Goal: Communication & Community: Answer question/provide support

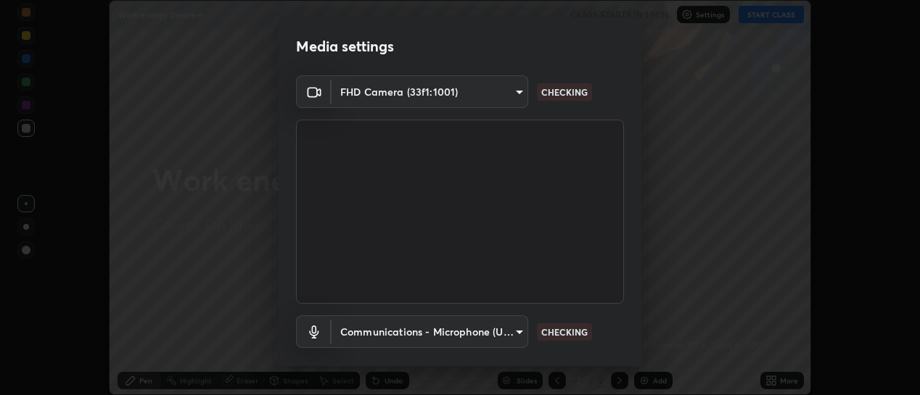
scroll to position [81, 0]
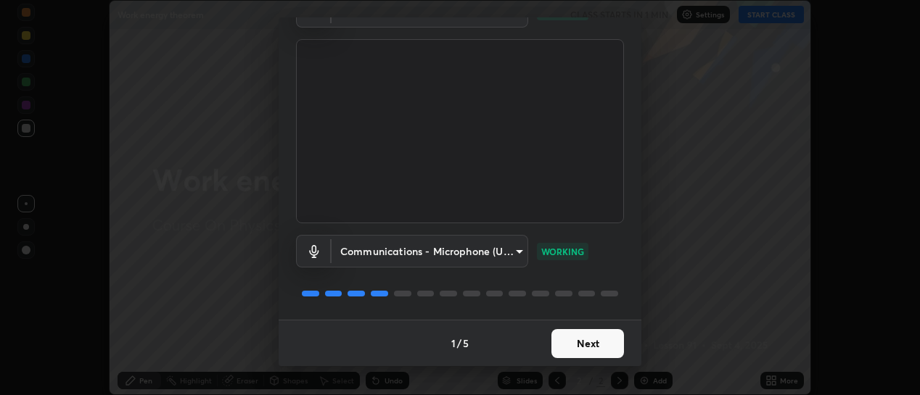
click at [596, 344] on button "Next" at bounding box center [587, 343] width 73 height 29
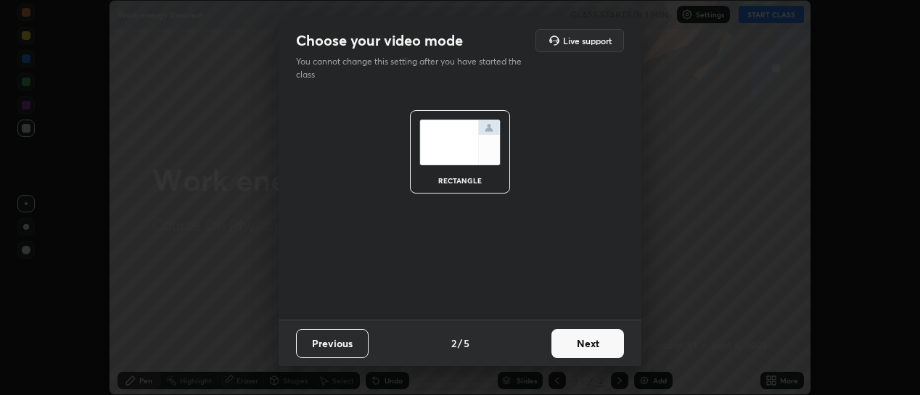
scroll to position [0, 0]
click at [604, 346] on button "Next" at bounding box center [587, 343] width 73 height 29
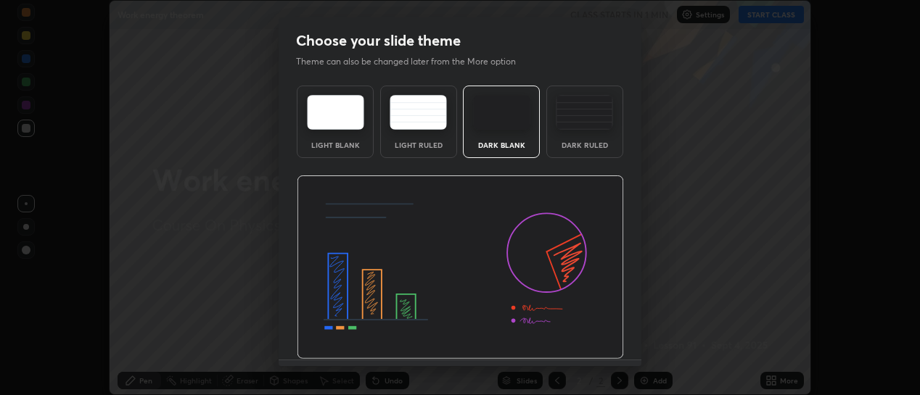
click at [572, 133] on div "Dark Ruled" at bounding box center [584, 122] width 77 height 73
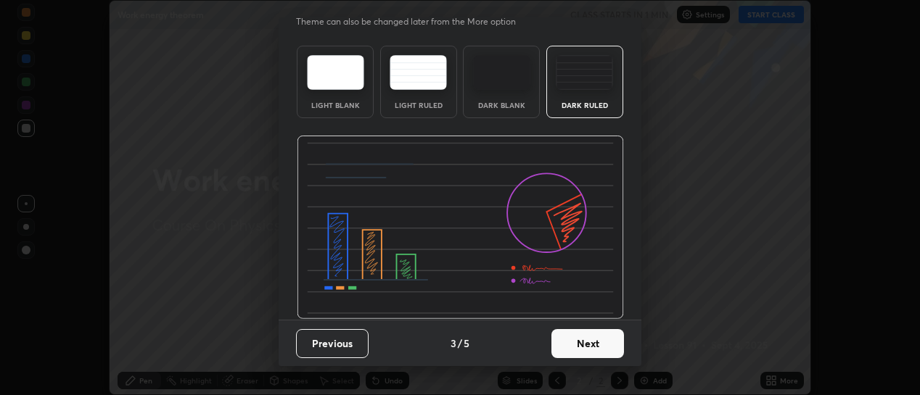
click at [589, 348] on button "Next" at bounding box center [587, 343] width 73 height 29
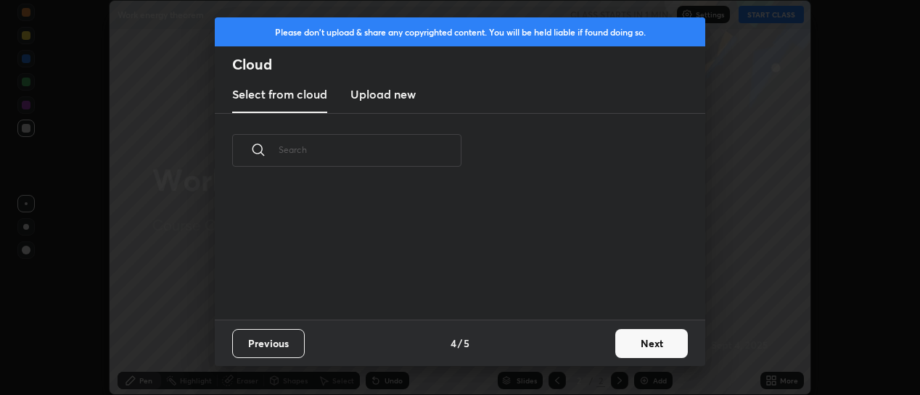
scroll to position [0, 0]
click at [631, 340] on button "Next" at bounding box center [651, 343] width 73 height 29
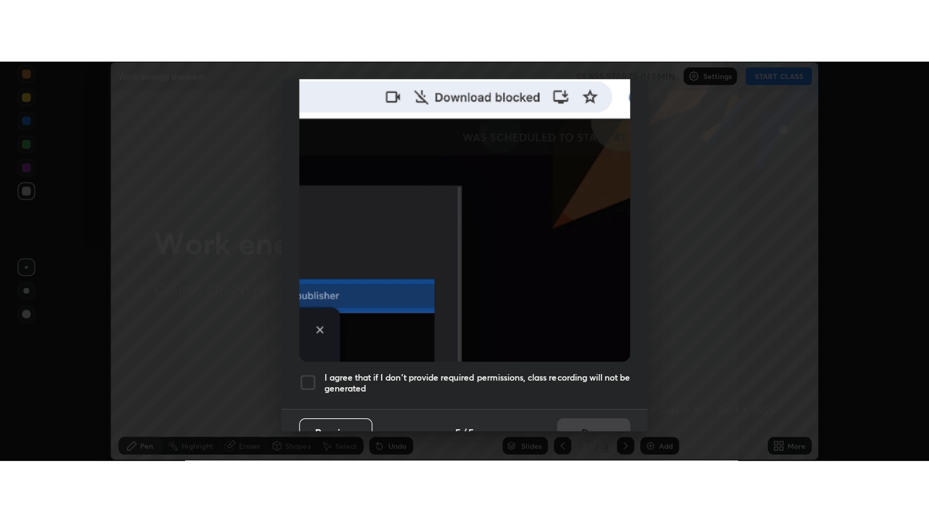
scroll to position [377, 0]
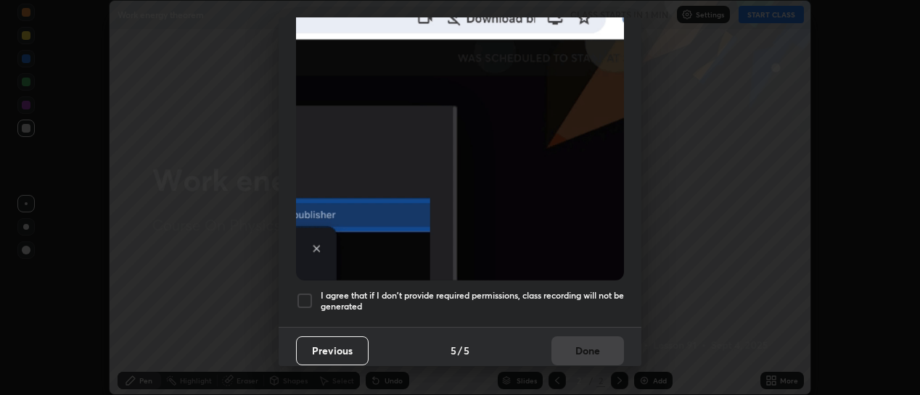
click at [309, 293] on div at bounding box center [304, 300] width 17 height 17
click at [580, 350] on button "Done" at bounding box center [587, 351] width 73 height 29
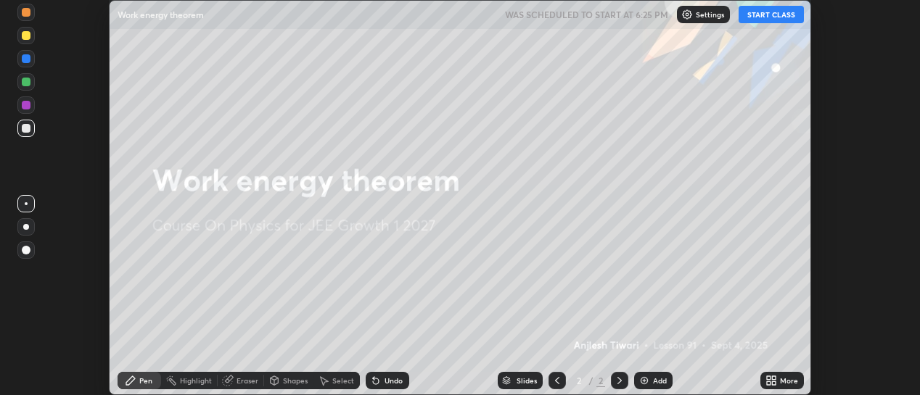
click at [643, 381] on img at bounding box center [644, 381] width 12 height 12
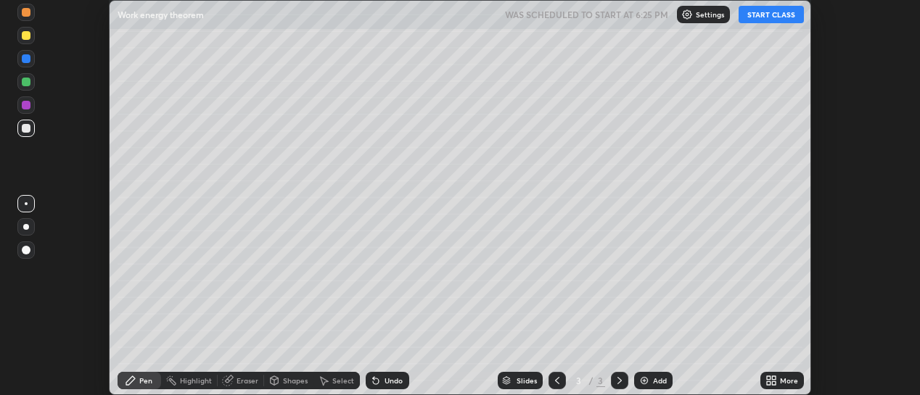
click at [771, 382] on icon at bounding box center [769, 384] width 4 height 4
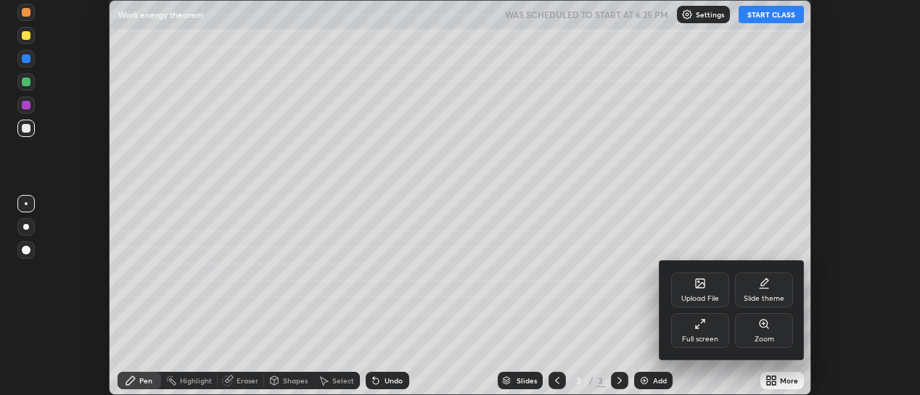
click at [699, 336] on div "Full screen" at bounding box center [700, 339] width 36 height 7
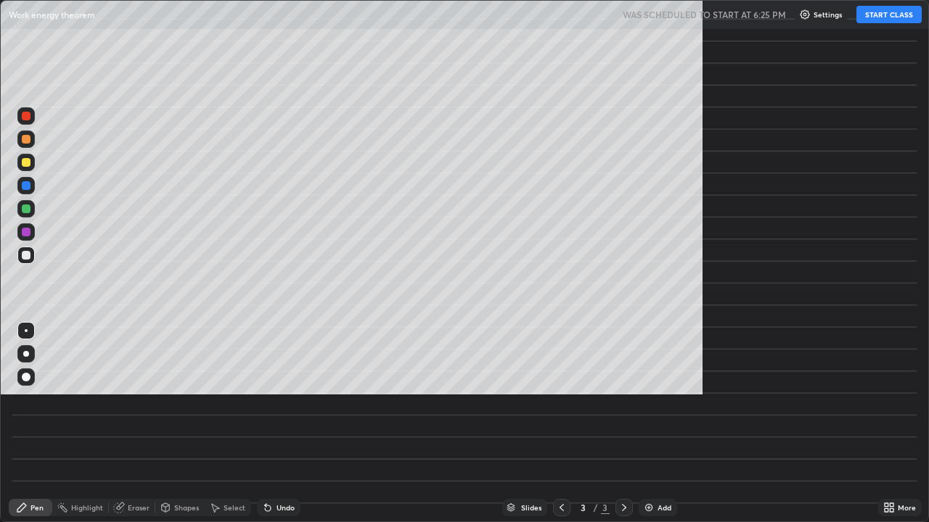
scroll to position [522, 929]
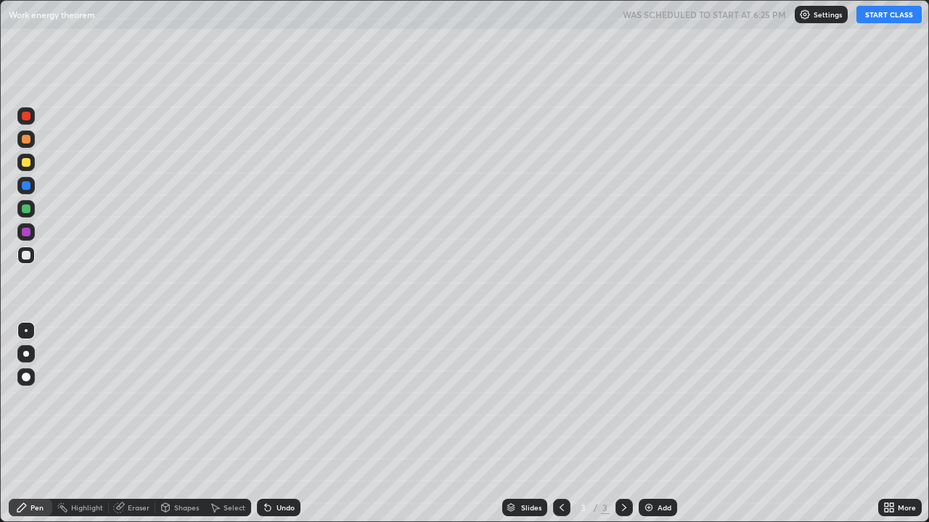
click at [874, 20] on button "START CLASS" at bounding box center [888, 14] width 65 height 17
click at [34, 350] on div at bounding box center [25, 353] width 17 height 17
click at [134, 395] on div "Eraser" at bounding box center [139, 507] width 22 height 7
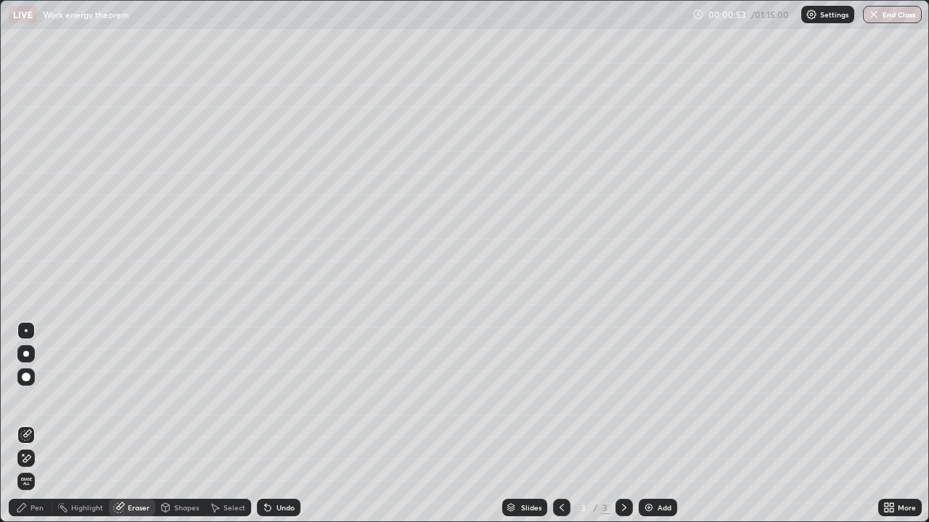
click at [31, 395] on div "Pen" at bounding box center [36, 507] width 13 height 7
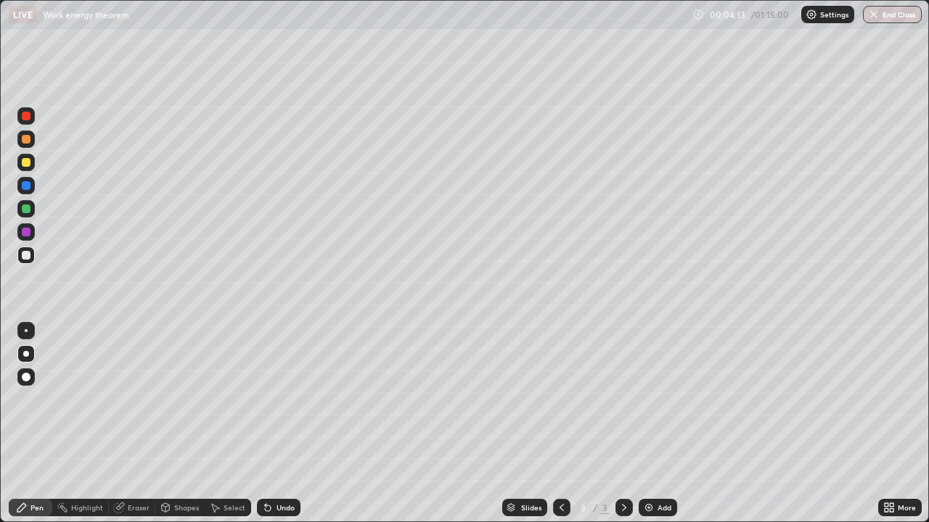
click at [27, 163] on div at bounding box center [26, 162] width 9 height 9
click at [24, 146] on div at bounding box center [25, 139] width 17 height 17
click at [27, 257] on div at bounding box center [26, 255] width 9 height 9
click at [26, 331] on div at bounding box center [26, 330] width 3 height 3
click at [28, 140] on div at bounding box center [26, 139] width 9 height 9
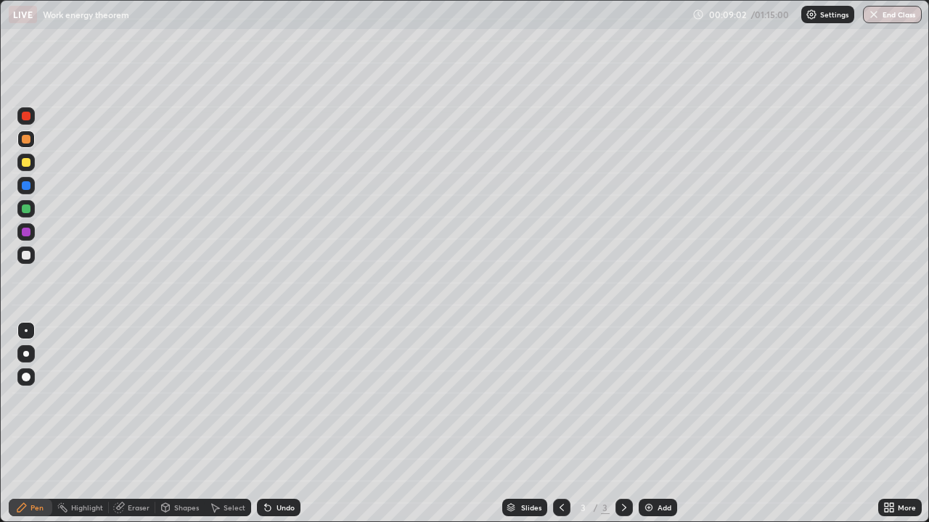
click at [28, 210] on div at bounding box center [26, 209] width 9 height 9
click at [136, 395] on div "Eraser" at bounding box center [139, 507] width 22 height 7
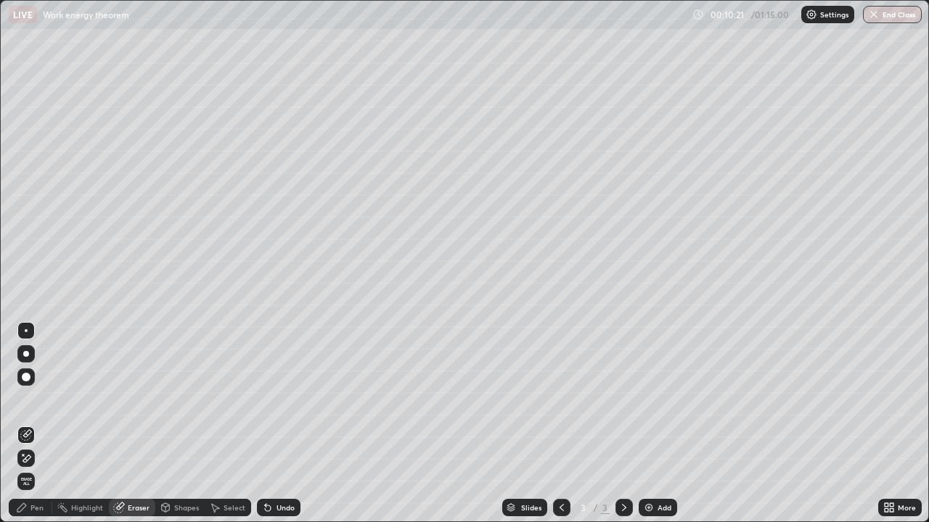
click at [214, 395] on div "Select" at bounding box center [228, 507] width 46 height 17
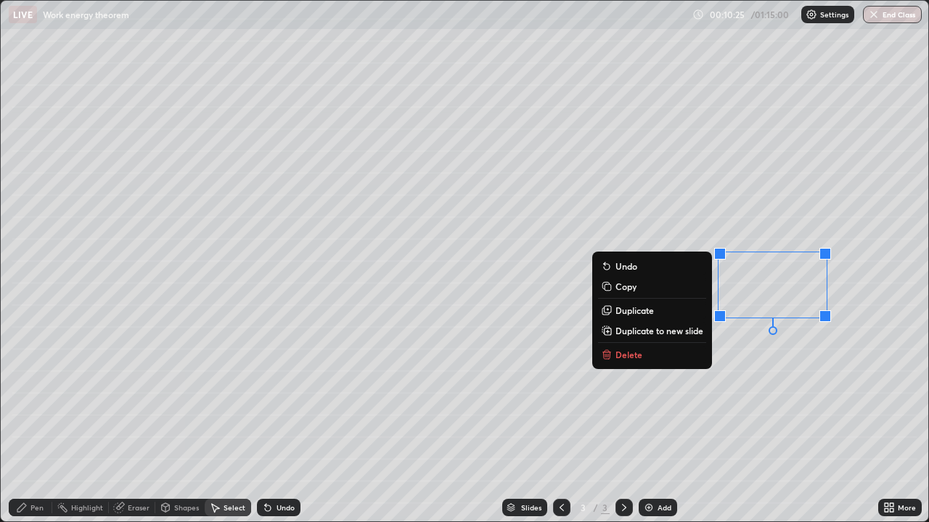
click at [670, 355] on button "Delete" at bounding box center [652, 354] width 108 height 17
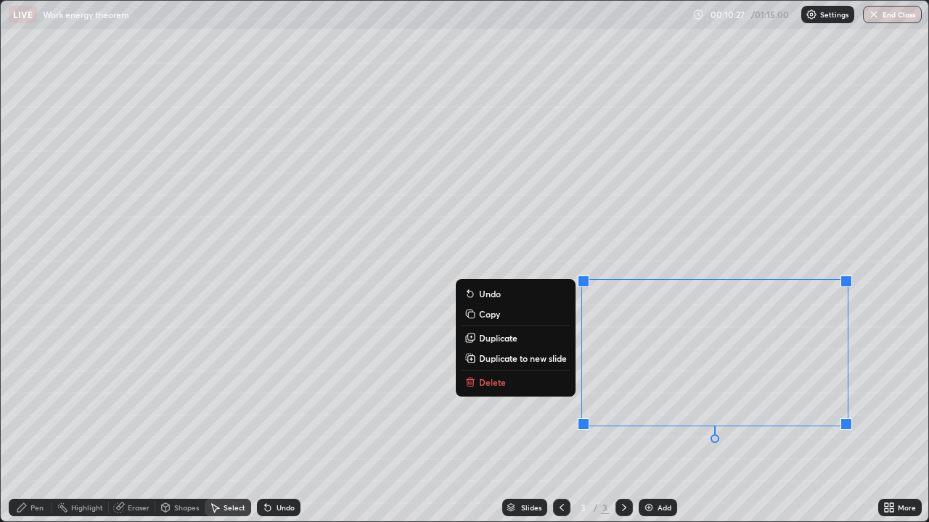
click at [546, 384] on button "Delete" at bounding box center [515, 382] width 108 height 17
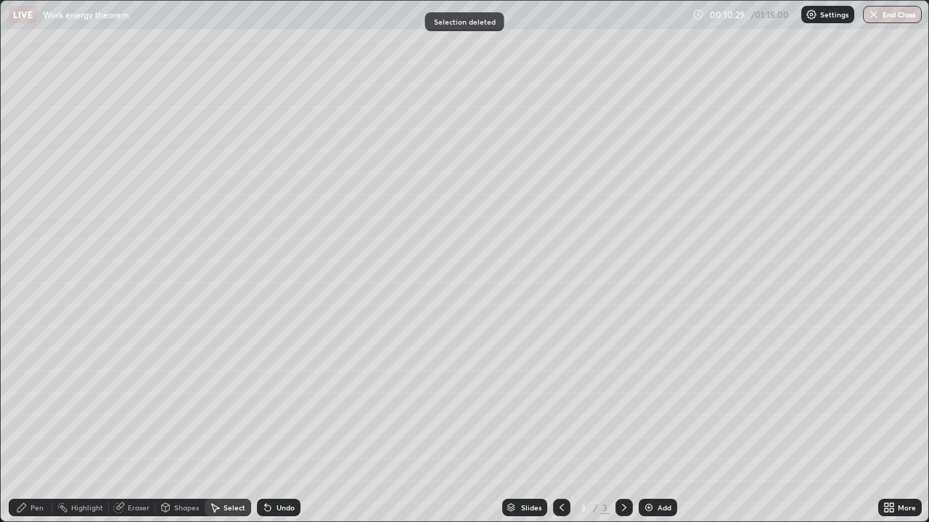
click at [41, 395] on div "Pen" at bounding box center [36, 507] width 13 height 7
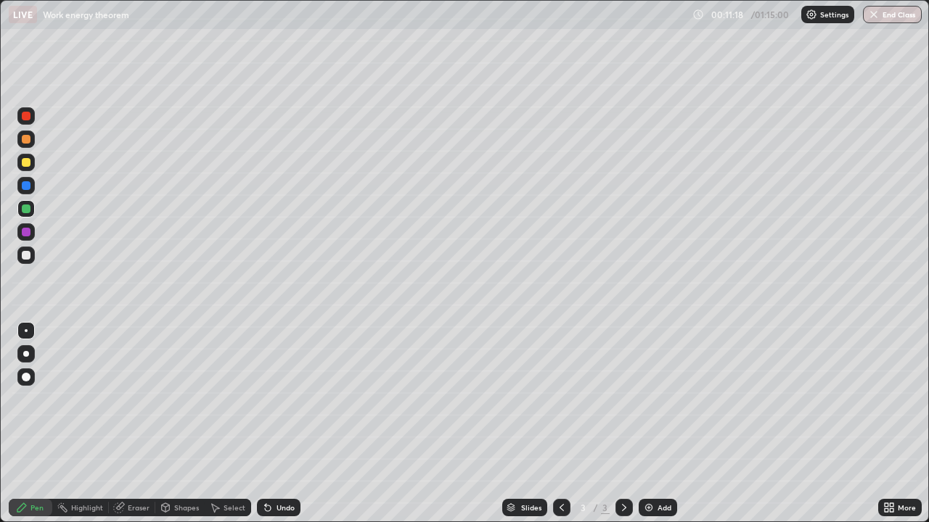
click at [25, 260] on div at bounding box center [25, 255] width 17 height 17
click at [657, 395] on div "Add" at bounding box center [664, 507] width 14 height 7
click at [25, 356] on div at bounding box center [26, 354] width 6 height 6
click at [30, 256] on div at bounding box center [26, 255] width 9 height 9
click at [26, 331] on div at bounding box center [26, 330] width 3 height 3
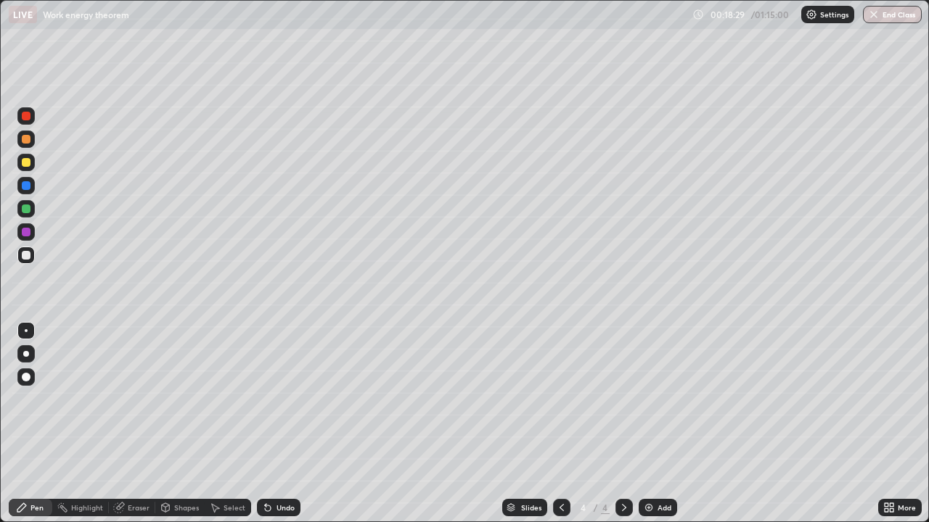
click at [23, 163] on div at bounding box center [26, 162] width 9 height 9
click at [28, 259] on div at bounding box center [26, 255] width 9 height 9
click at [22, 255] on div at bounding box center [26, 255] width 9 height 9
click at [136, 395] on div "Eraser" at bounding box center [139, 507] width 22 height 7
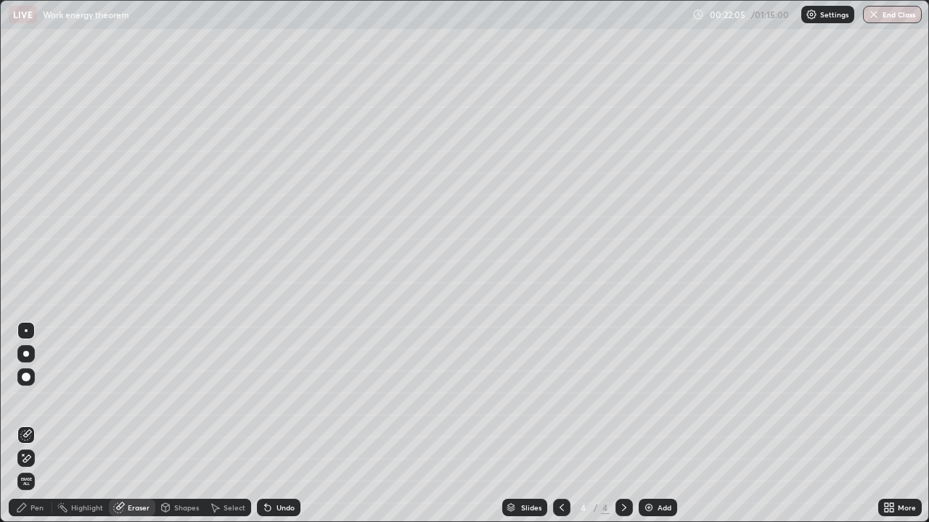
click at [22, 395] on icon at bounding box center [21, 508] width 9 height 9
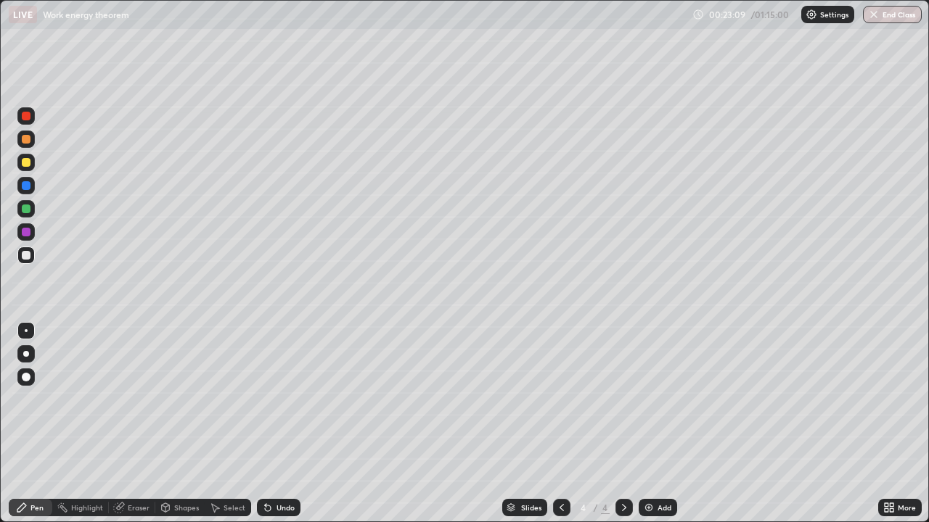
click at [661, 395] on div "Add" at bounding box center [664, 507] width 14 height 7
click at [268, 395] on icon at bounding box center [268, 508] width 12 height 12
click at [29, 166] on div at bounding box center [26, 162] width 9 height 9
click at [279, 395] on div "Undo" at bounding box center [285, 507] width 18 height 7
click at [277, 395] on div "Undo" at bounding box center [285, 507] width 18 height 7
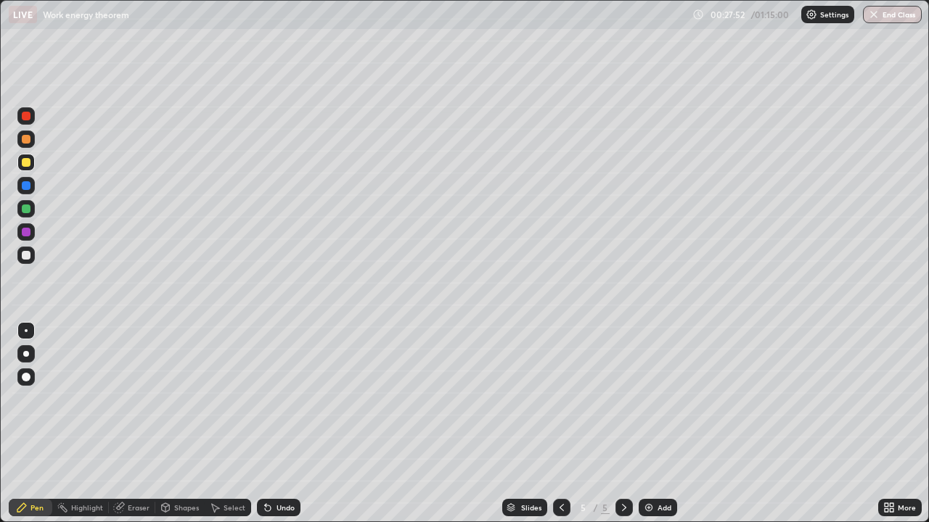
click at [282, 395] on div "Undo" at bounding box center [285, 507] width 18 height 7
click at [25, 188] on div at bounding box center [26, 185] width 9 height 9
click at [22, 257] on div at bounding box center [26, 255] width 9 height 9
click at [644, 395] on img at bounding box center [649, 508] width 12 height 12
click at [26, 186] on div at bounding box center [26, 185] width 9 height 9
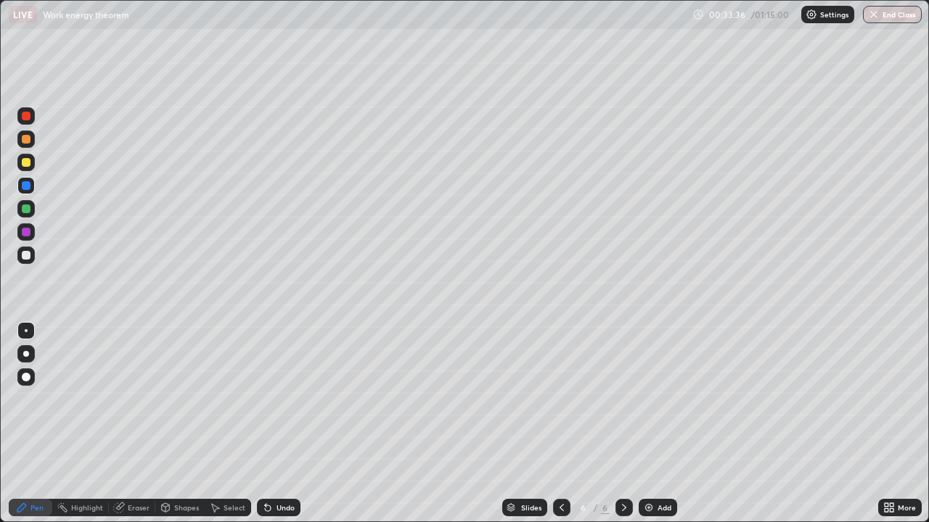
click at [31, 256] on div at bounding box center [25, 255] width 17 height 17
click at [662, 395] on div "Add" at bounding box center [664, 507] width 14 height 7
click at [28, 354] on div at bounding box center [26, 354] width 6 height 6
click at [276, 395] on div "Undo" at bounding box center [285, 507] width 18 height 7
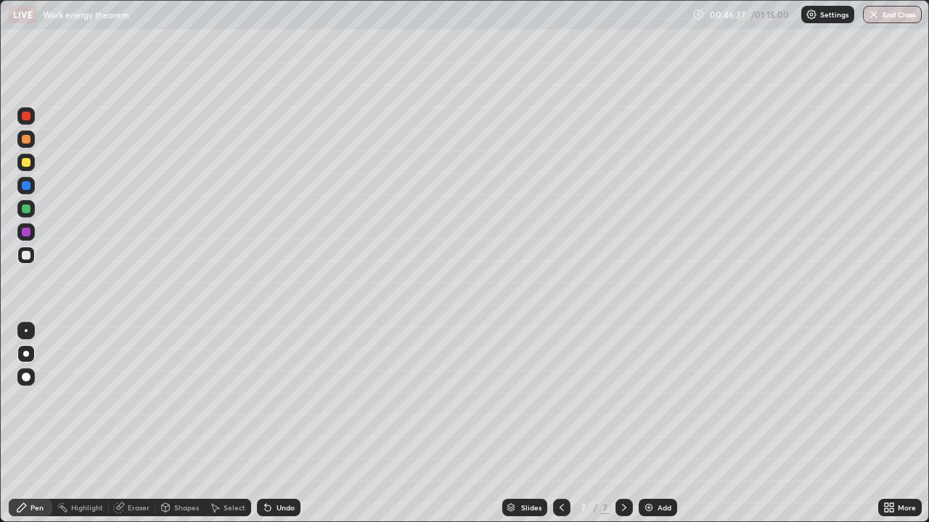
click at [26, 331] on div at bounding box center [26, 330] width 3 height 3
click at [29, 209] on div at bounding box center [26, 209] width 9 height 9
click at [23, 187] on div at bounding box center [26, 185] width 9 height 9
click at [25, 236] on div at bounding box center [26, 232] width 9 height 9
click at [27, 162] on div at bounding box center [26, 162] width 9 height 9
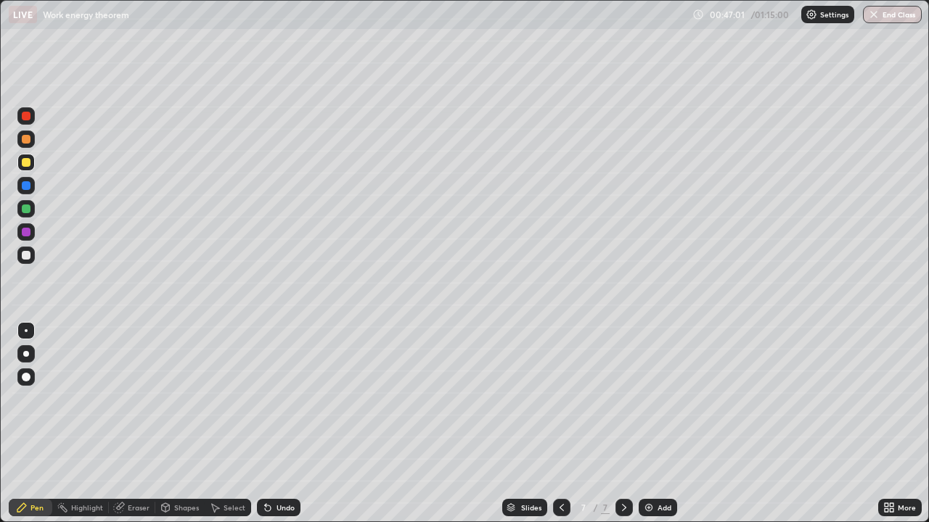
click at [27, 186] on div at bounding box center [26, 185] width 9 height 9
click at [27, 211] on div at bounding box center [26, 209] width 9 height 9
click at [29, 258] on div at bounding box center [26, 255] width 9 height 9
click at [643, 395] on img at bounding box center [649, 508] width 12 height 12
click at [32, 356] on div at bounding box center [25, 353] width 17 height 17
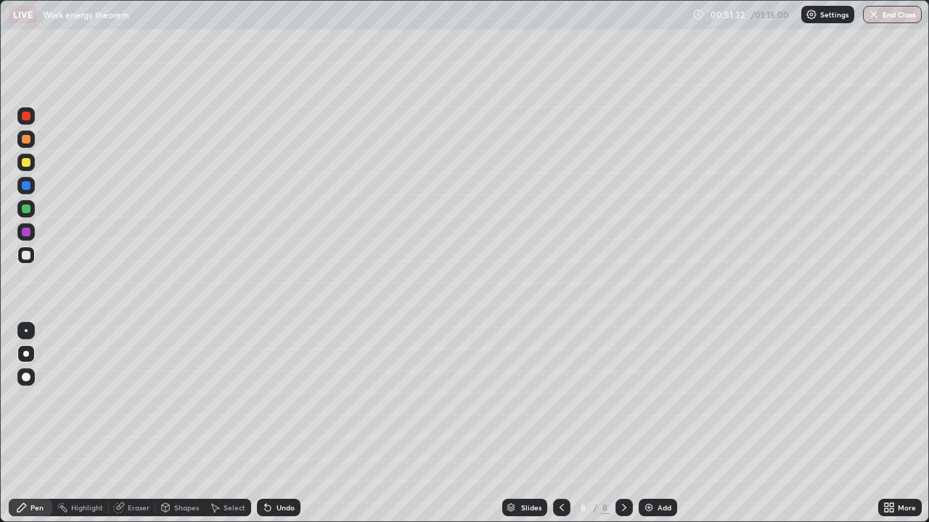
click at [657, 395] on div "Add" at bounding box center [664, 507] width 14 height 7
click at [28, 213] on div at bounding box center [26, 209] width 9 height 9
click at [26, 331] on div at bounding box center [26, 330] width 3 height 3
click at [646, 395] on img at bounding box center [649, 508] width 12 height 12
click at [30, 258] on div at bounding box center [26, 255] width 9 height 9
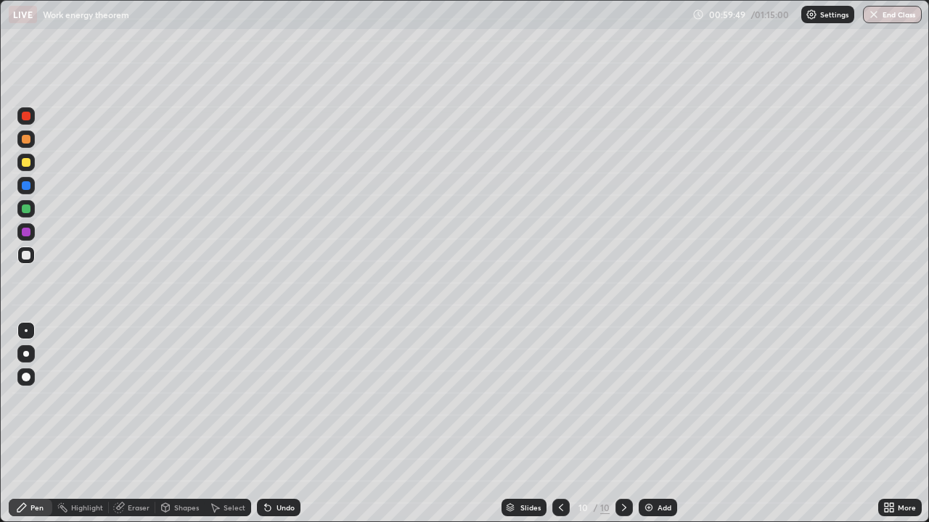
click at [23, 352] on div at bounding box center [26, 354] width 6 height 6
click at [27, 330] on div at bounding box center [26, 330] width 3 height 3
click at [174, 395] on div "Shapes" at bounding box center [179, 507] width 49 height 17
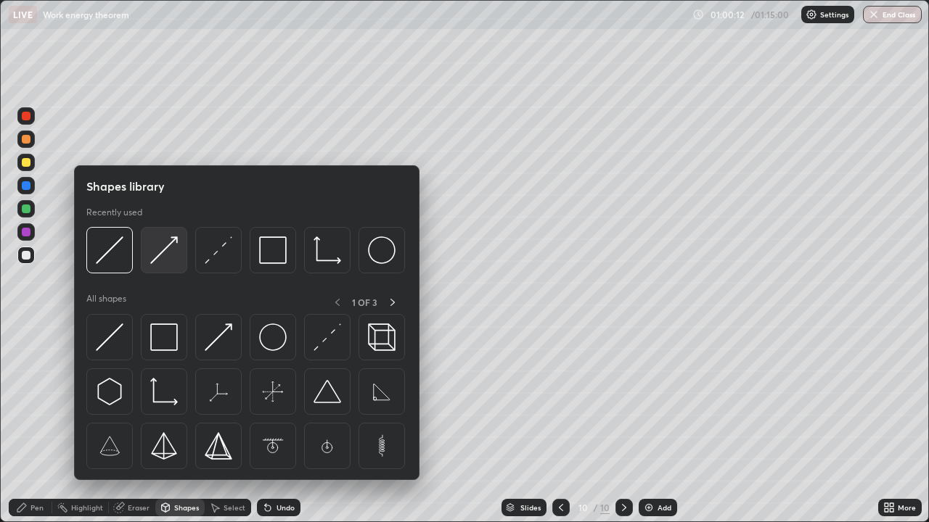
click at [176, 256] on img at bounding box center [164, 251] width 28 height 28
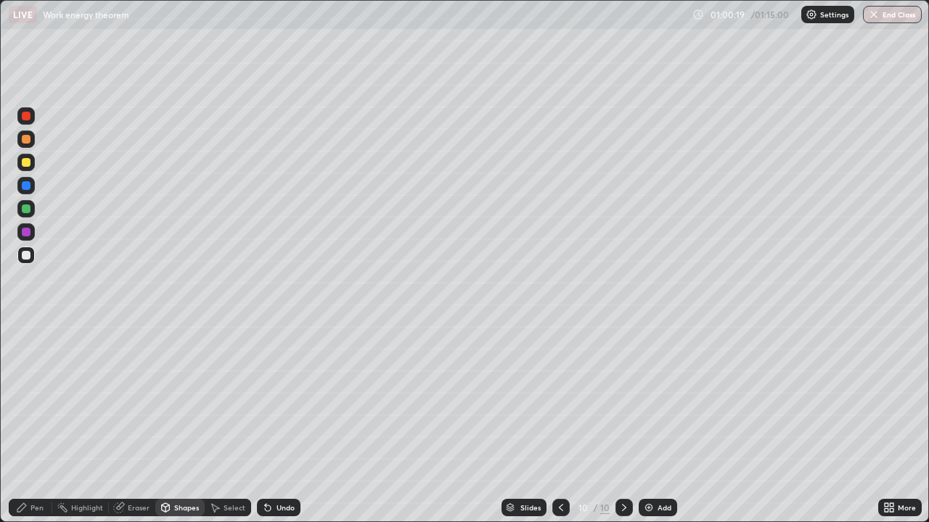
click at [265, 395] on icon at bounding box center [265, 504] width 1 height 1
click at [31, 395] on div "Pen" at bounding box center [36, 507] width 13 height 7
click at [28, 255] on div at bounding box center [26, 255] width 9 height 9
click at [29, 231] on div at bounding box center [26, 232] width 9 height 9
click at [33, 212] on div at bounding box center [25, 208] width 17 height 17
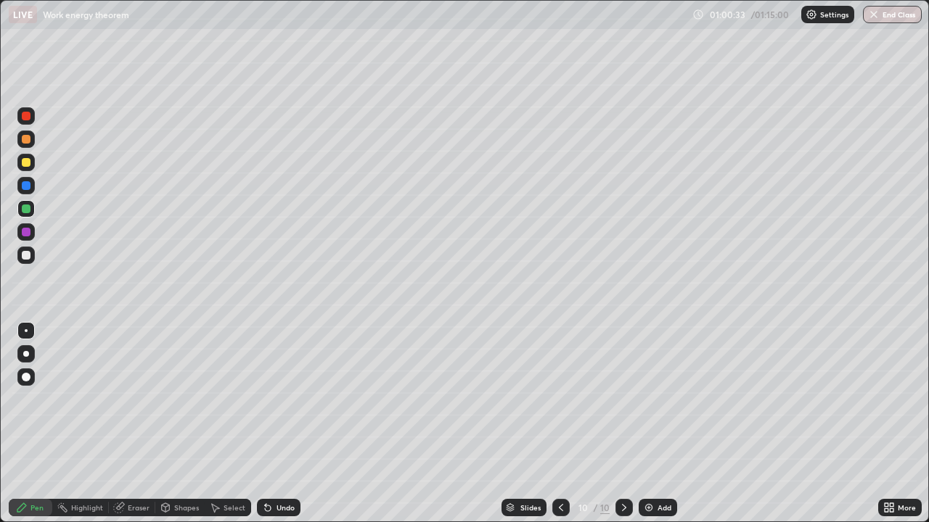
click at [272, 395] on div "Undo" at bounding box center [279, 507] width 44 height 17
click at [279, 395] on div "Undo" at bounding box center [279, 507] width 44 height 17
click at [278, 395] on div "Undo" at bounding box center [285, 507] width 18 height 7
click at [280, 395] on div "Undo" at bounding box center [279, 507] width 44 height 17
click at [274, 395] on div "Undo" at bounding box center [279, 507] width 44 height 17
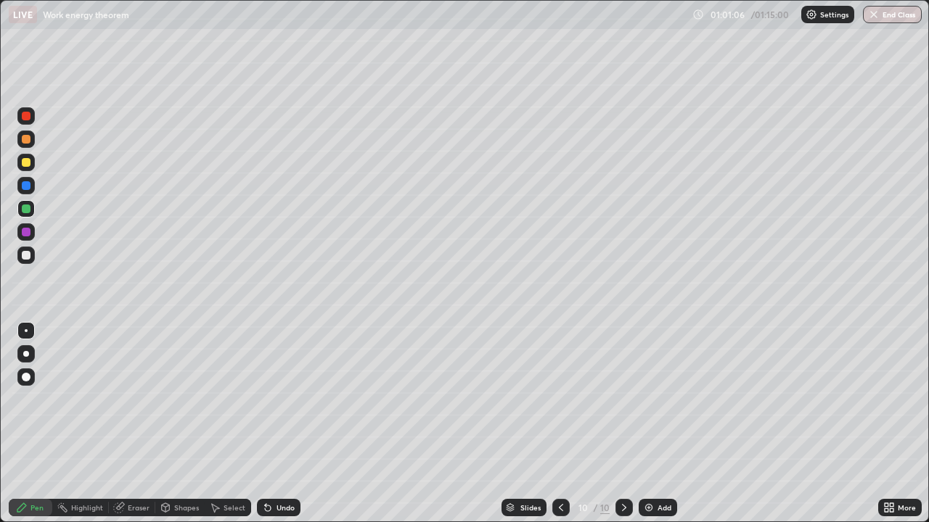
click at [267, 395] on icon at bounding box center [268, 509] width 6 height 6
click at [266, 395] on icon at bounding box center [268, 509] width 6 height 6
click at [265, 395] on icon at bounding box center [265, 504] width 1 height 1
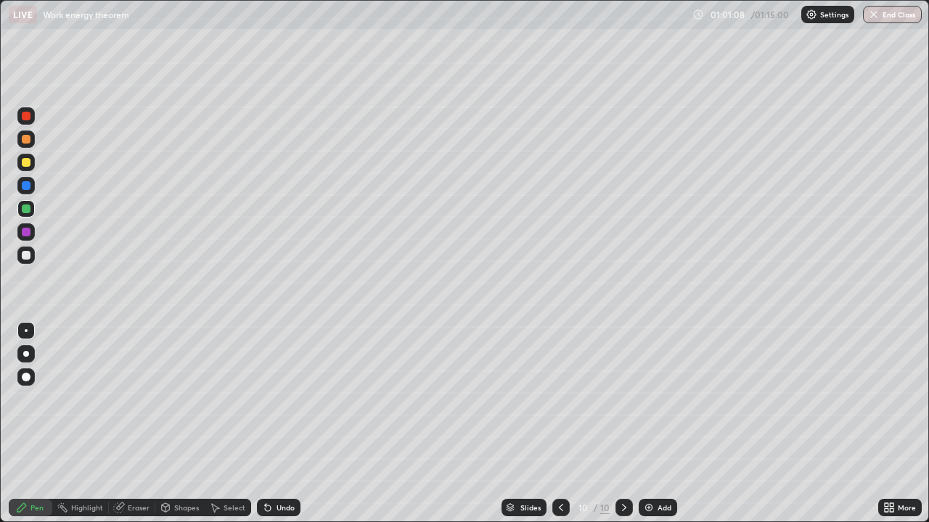
click at [265, 395] on icon at bounding box center [265, 504] width 1 height 1
click at [267, 395] on icon at bounding box center [268, 508] width 12 height 12
click at [183, 395] on div "Shapes" at bounding box center [186, 507] width 25 height 7
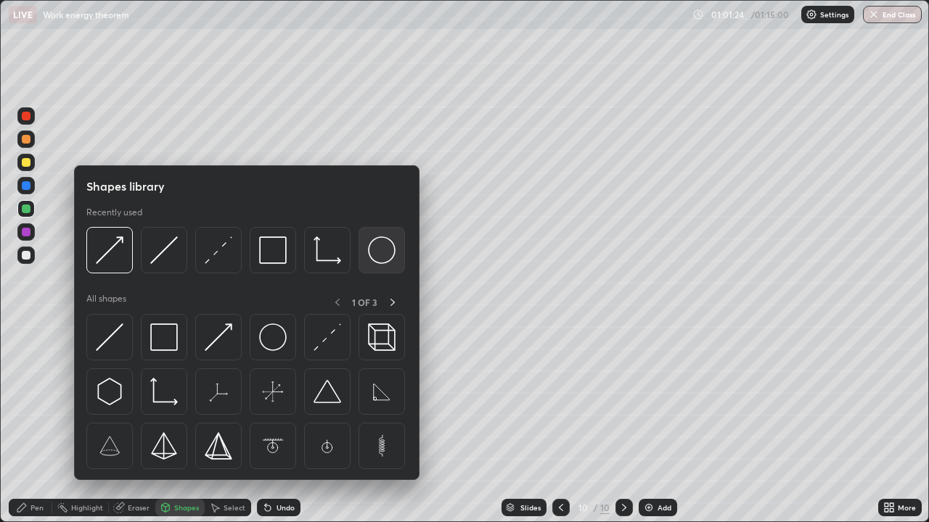
click at [374, 253] on img at bounding box center [382, 251] width 28 height 28
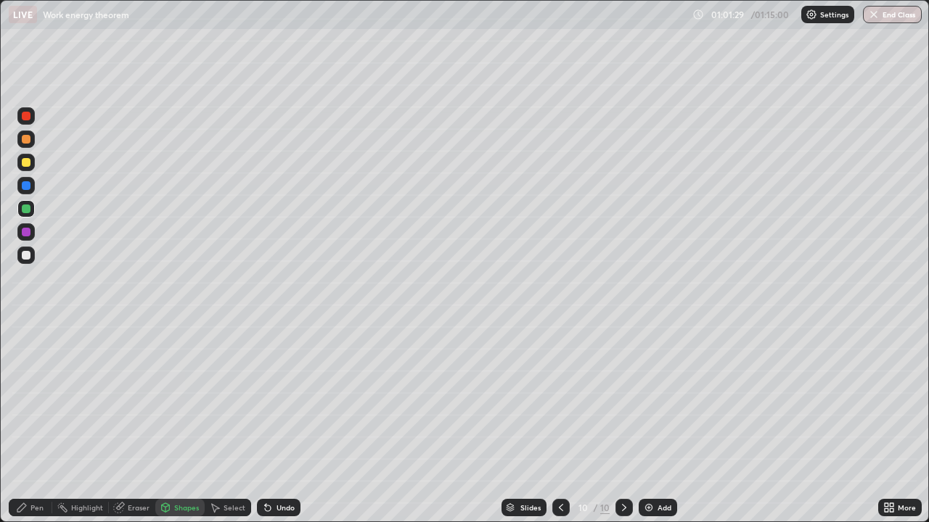
click at [31, 395] on div "Pen" at bounding box center [36, 507] width 13 height 7
click at [26, 331] on div at bounding box center [26, 330] width 3 height 3
click at [27, 255] on div at bounding box center [26, 255] width 9 height 9
click at [28, 189] on div at bounding box center [26, 185] width 9 height 9
click at [29, 166] on div at bounding box center [25, 162] width 17 height 17
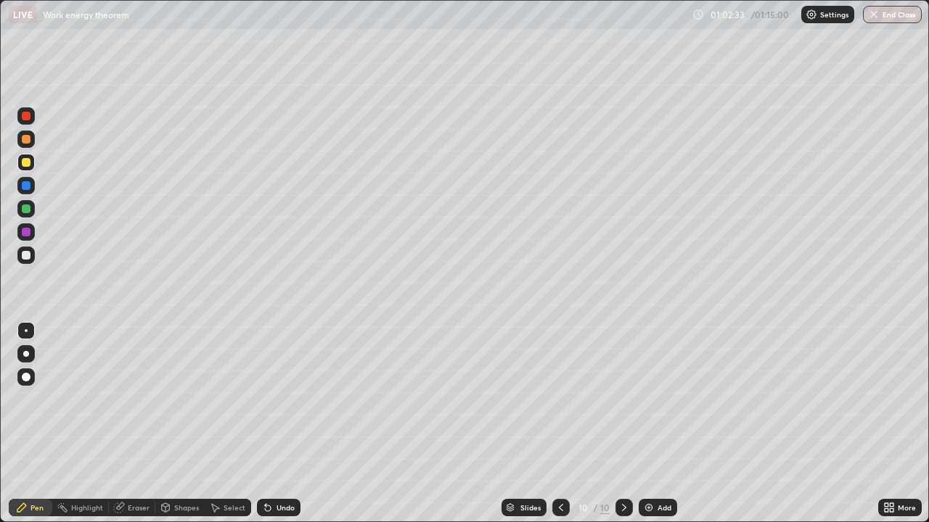
click at [27, 143] on div at bounding box center [26, 139] width 9 height 9
click at [271, 395] on icon at bounding box center [268, 508] width 12 height 12
click at [274, 395] on div "Undo" at bounding box center [279, 507] width 44 height 17
click at [276, 395] on div "Undo" at bounding box center [285, 507] width 18 height 7
click at [26, 259] on div at bounding box center [26, 255] width 9 height 9
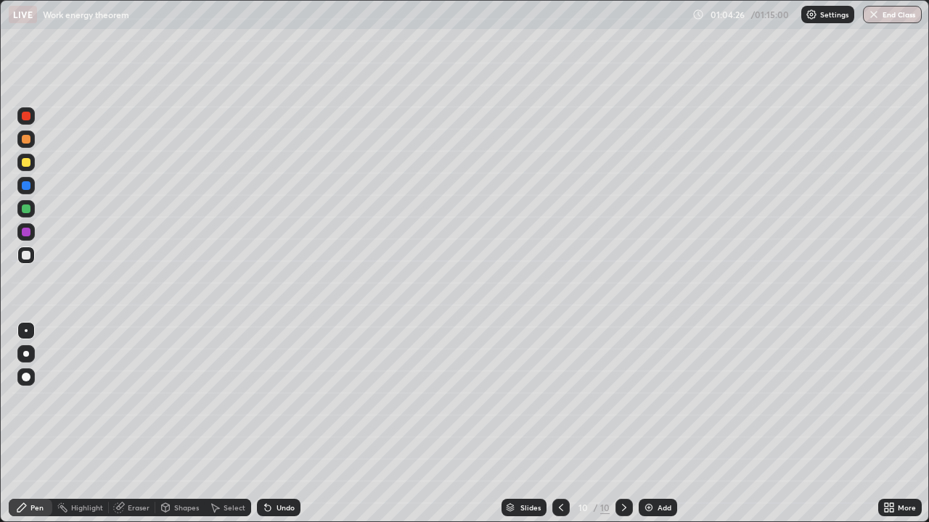
click at [27, 186] on div at bounding box center [26, 185] width 9 height 9
click at [120, 395] on icon at bounding box center [118, 508] width 9 height 9
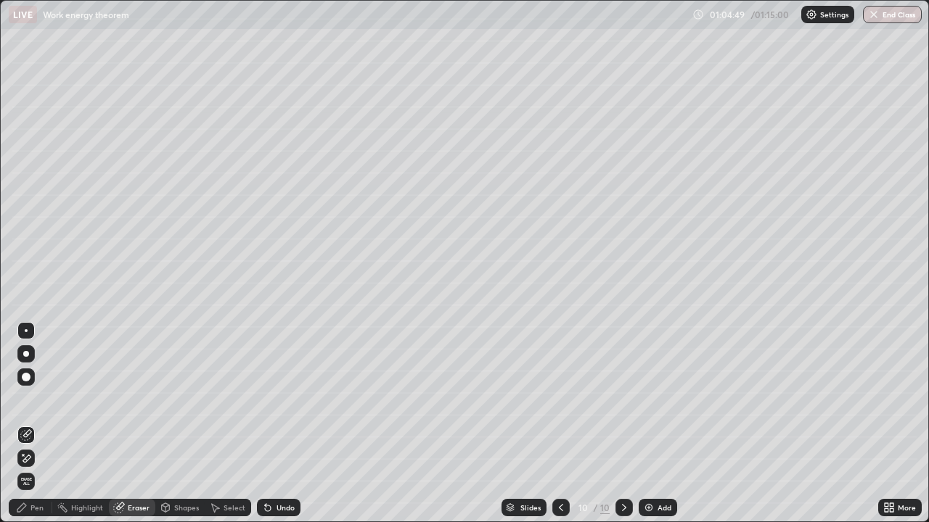
click at [33, 395] on div "Pen" at bounding box center [31, 507] width 44 height 17
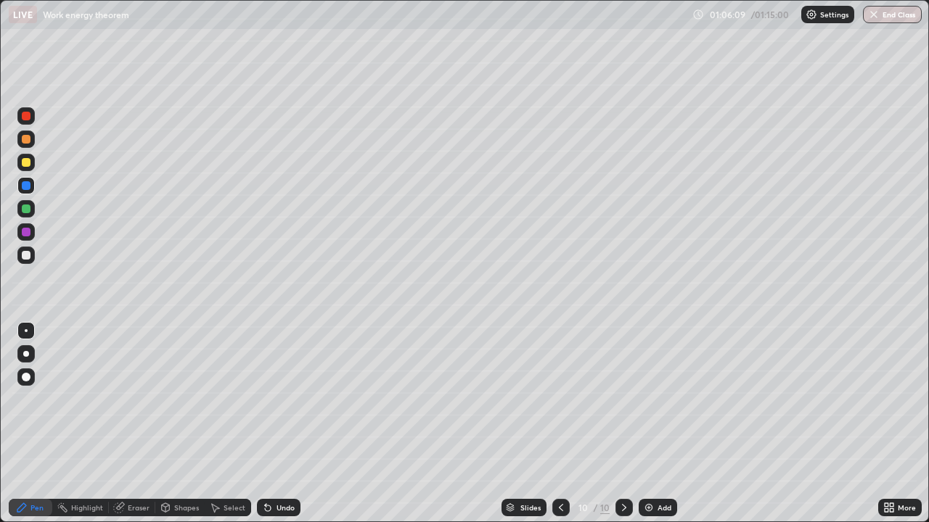
click at [646, 395] on img at bounding box center [649, 508] width 12 height 12
click at [27, 258] on div at bounding box center [26, 255] width 9 height 9
click at [893, 9] on button "End Class" at bounding box center [892, 14] width 57 height 17
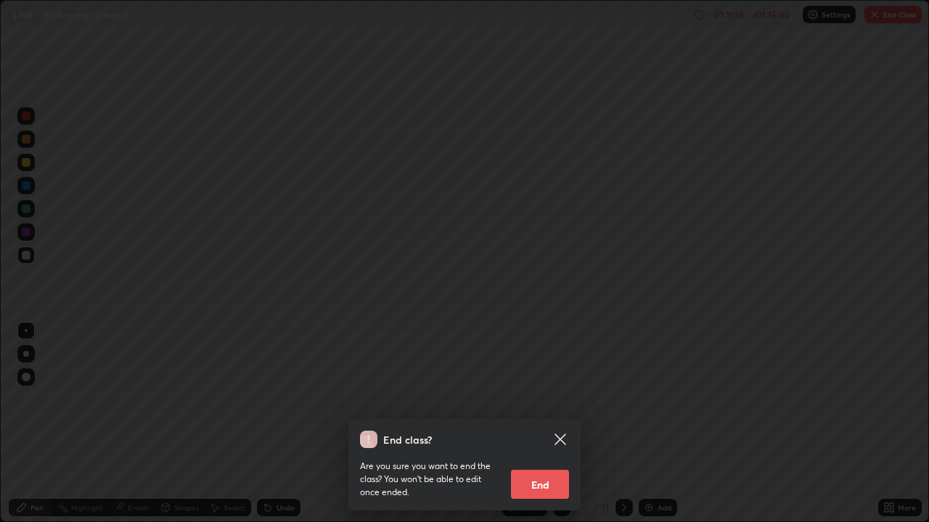
click at [550, 395] on button "End" at bounding box center [540, 484] width 58 height 29
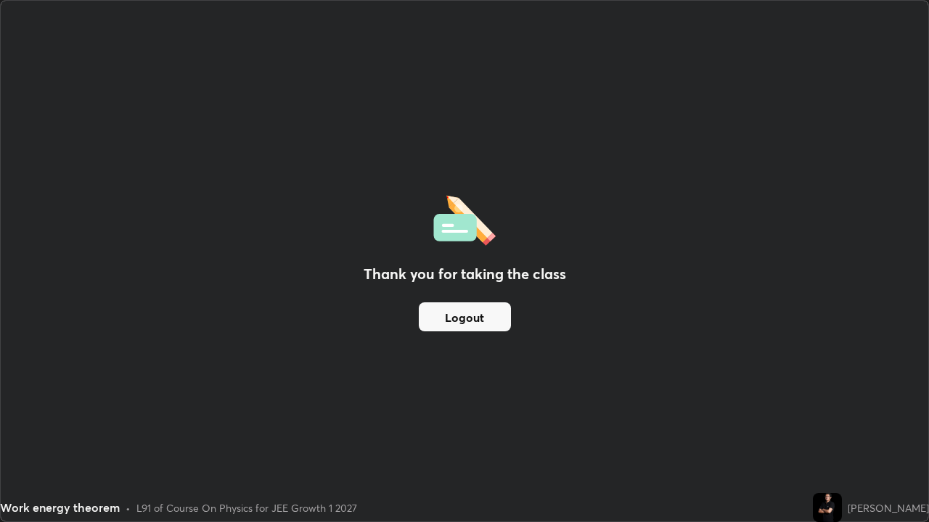
click at [485, 321] on button "Logout" at bounding box center [465, 317] width 92 height 29
